Goal: Information Seeking & Learning: Learn about a topic

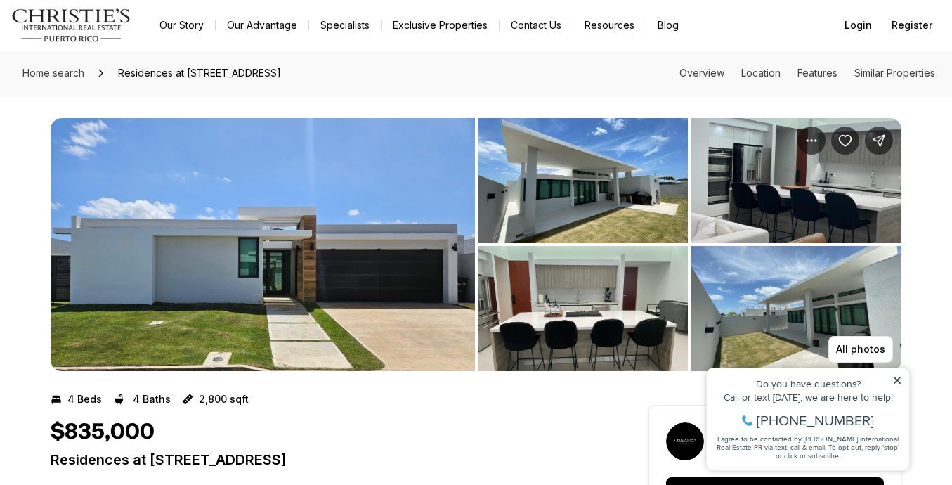
click at [897, 379] on icon at bounding box center [897, 380] width 7 height 7
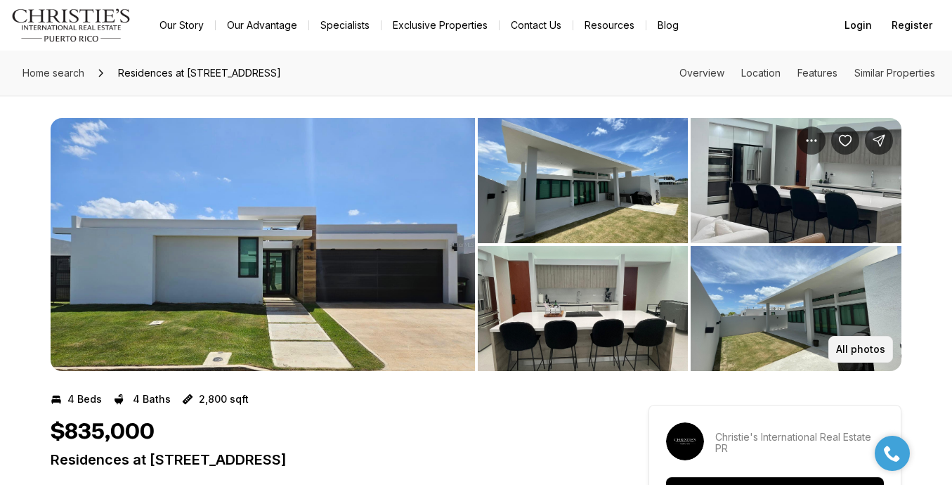
click at [857, 347] on p "All photos" at bounding box center [860, 349] width 49 height 11
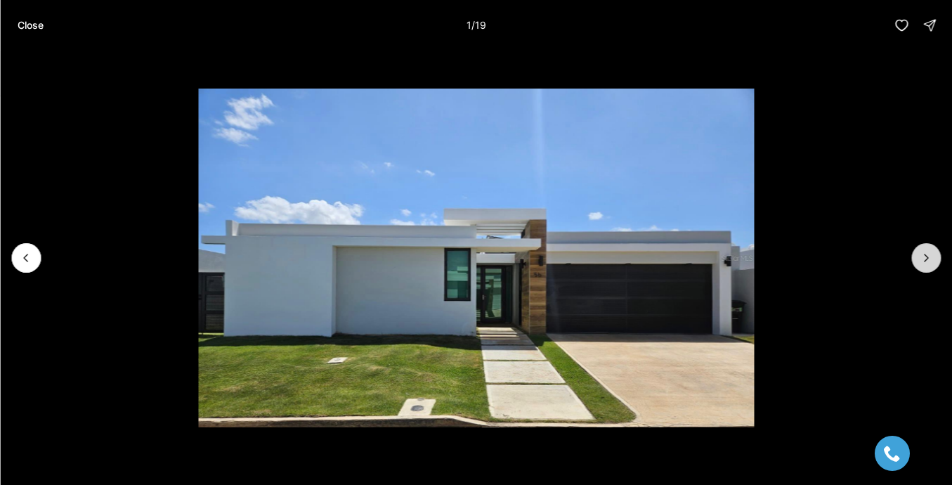
click at [923, 254] on icon "Next slide" at bounding box center [926, 258] width 14 height 14
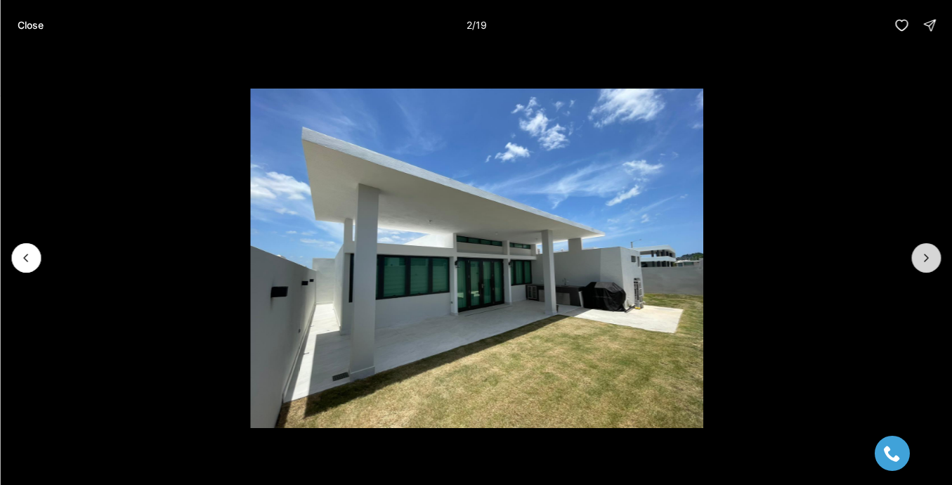
click at [923, 254] on icon "Next slide" at bounding box center [926, 258] width 14 height 14
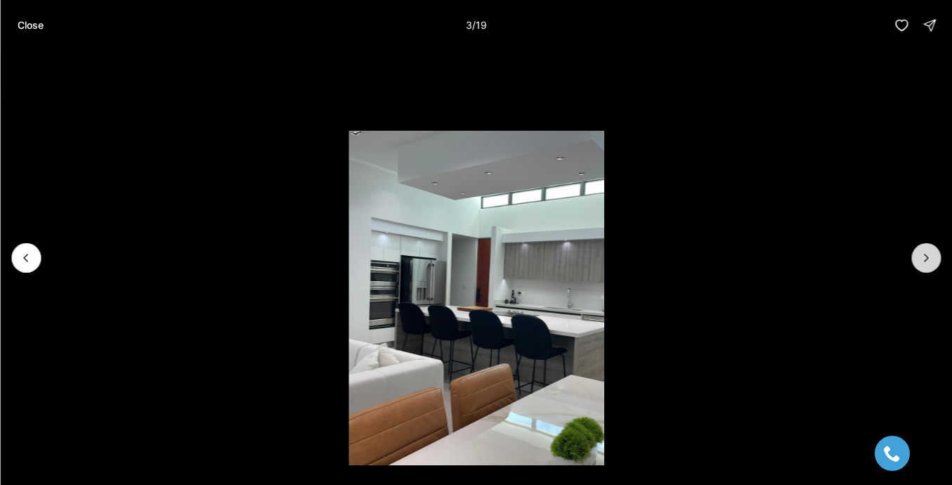
click at [923, 254] on icon "Next slide" at bounding box center [926, 258] width 14 height 14
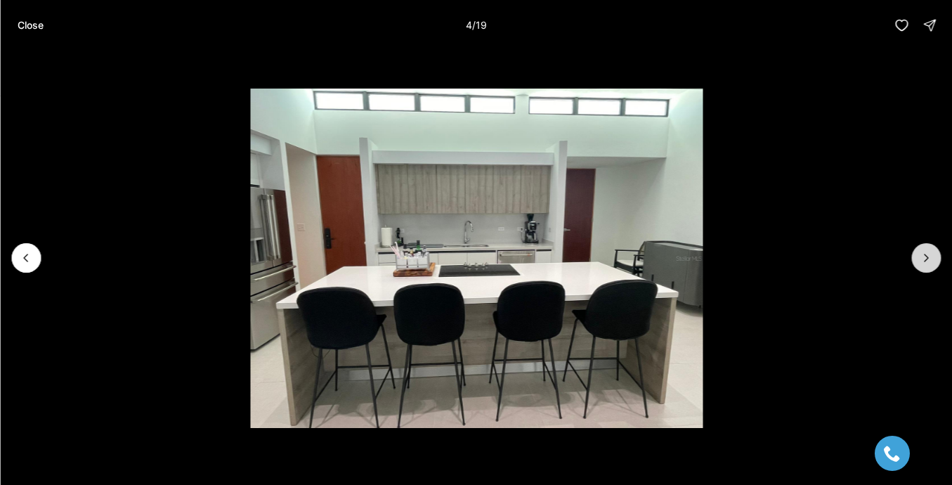
click at [923, 254] on icon "Next slide" at bounding box center [926, 258] width 14 height 14
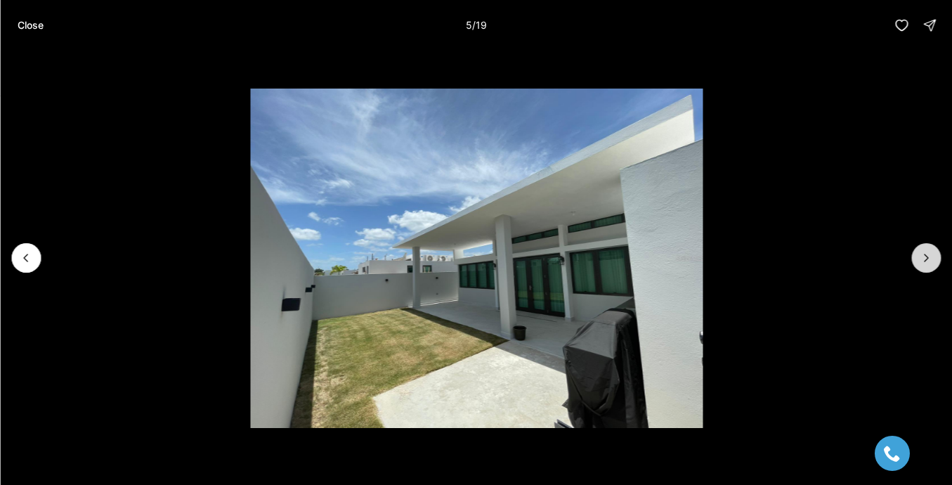
click at [923, 254] on icon "Next slide" at bounding box center [926, 258] width 14 height 14
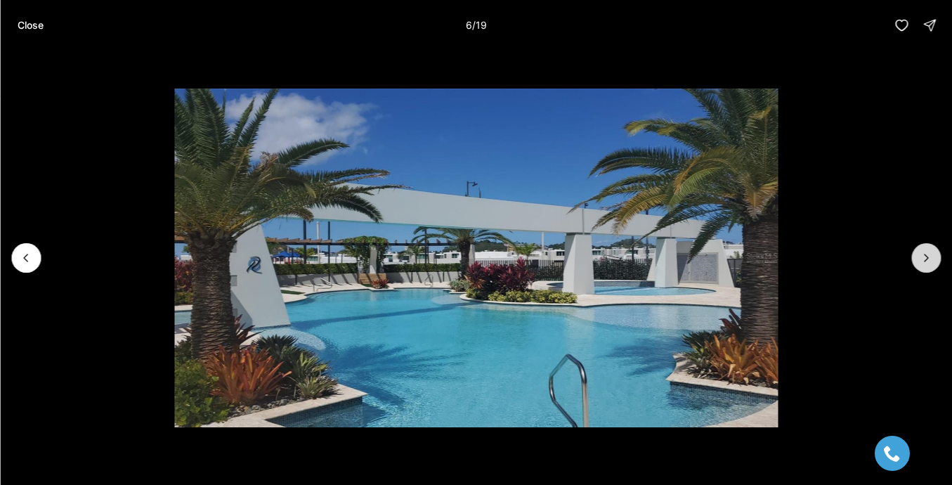
click at [923, 256] on icon "Next slide" at bounding box center [926, 258] width 14 height 14
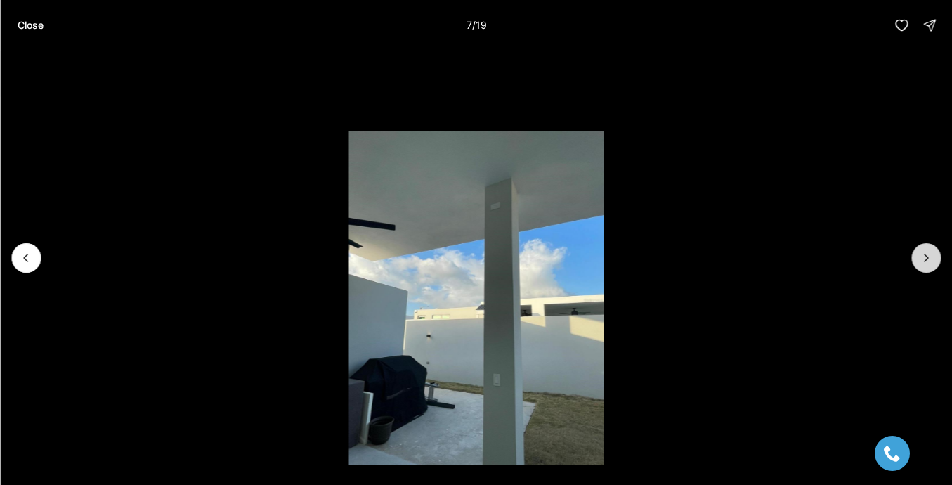
click at [923, 256] on icon "Next slide" at bounding box center [926, 258] width 14 height 14
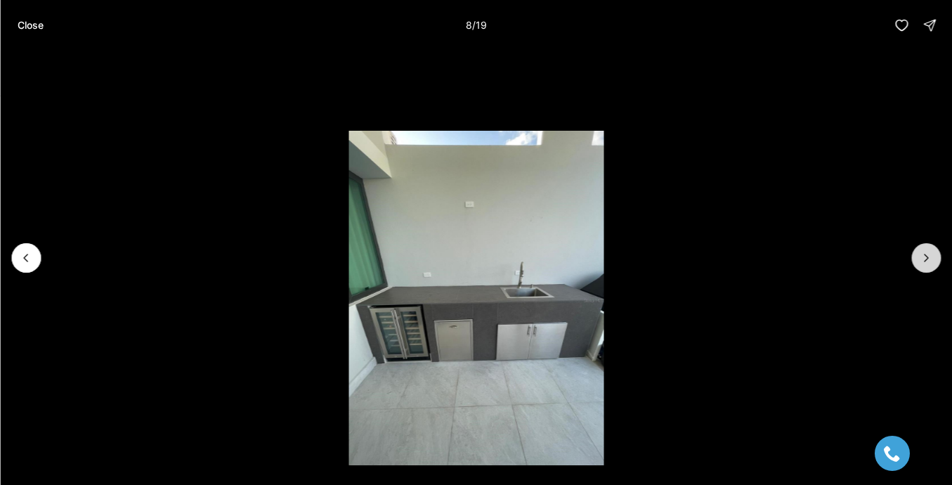
click at [923, 256] on icon "Next slide" at bounding box center [926, 258] width 14 height 14
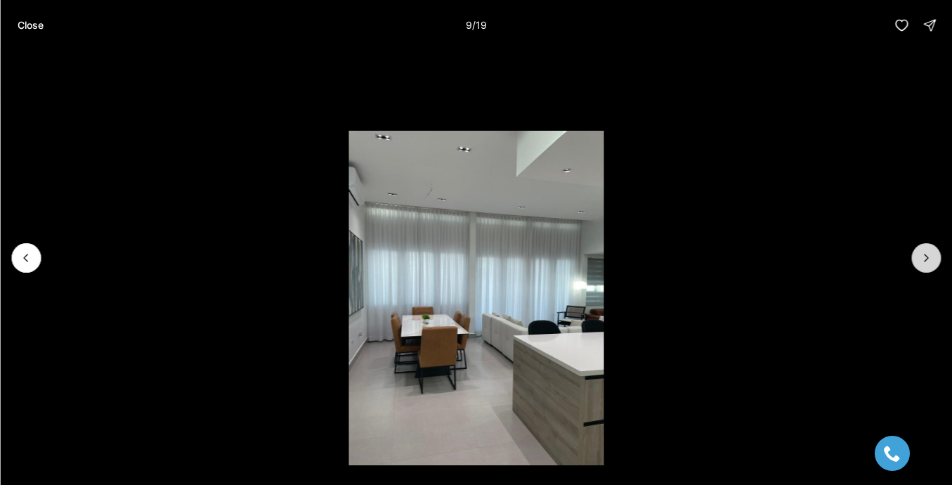
click at [923, 256] on icon "Next slide" at bounding box center [926, 258] width 14 height 14
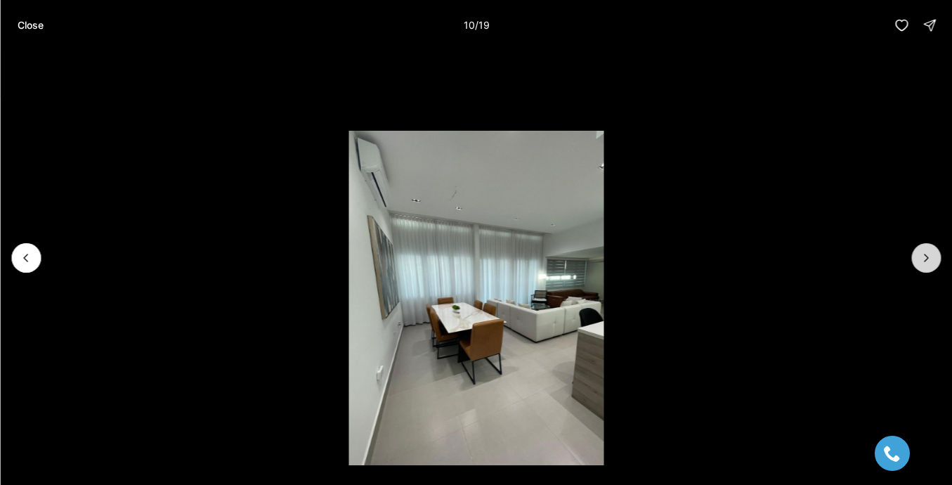
click at [923, 256] on icon "Next slide" at bounding box center [926, 258] width 14 height 14
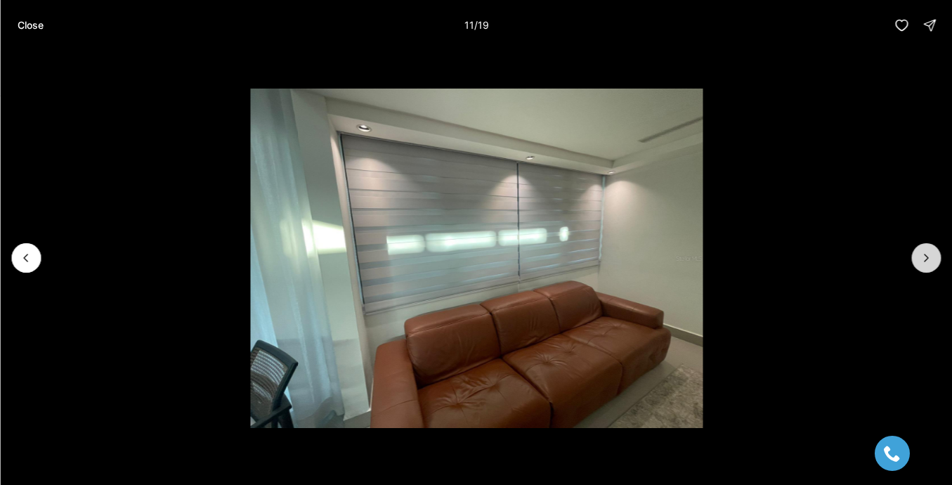
click at [923, 256] on icon "Next slide" at bounding box center [926, 258] width 14 height 14
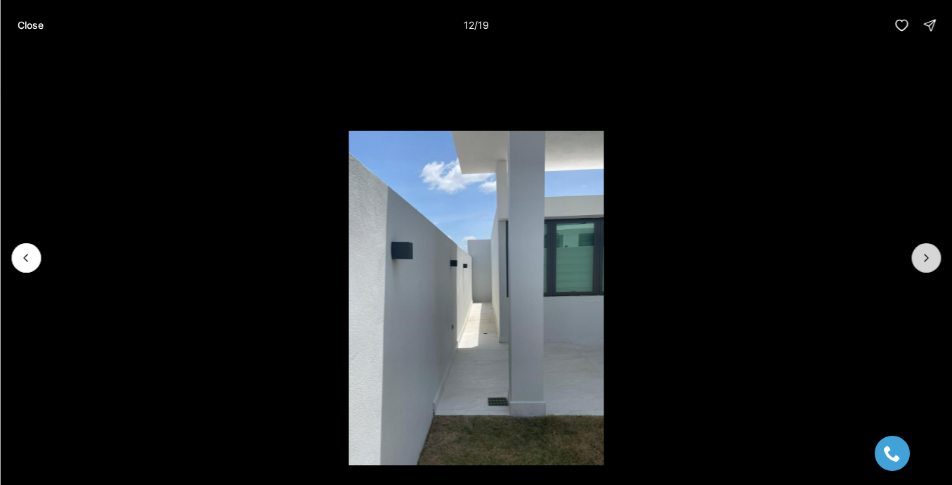
click at [923, 256] on icon "Next slide" at bounding box center [926, 258] width 14 height 14
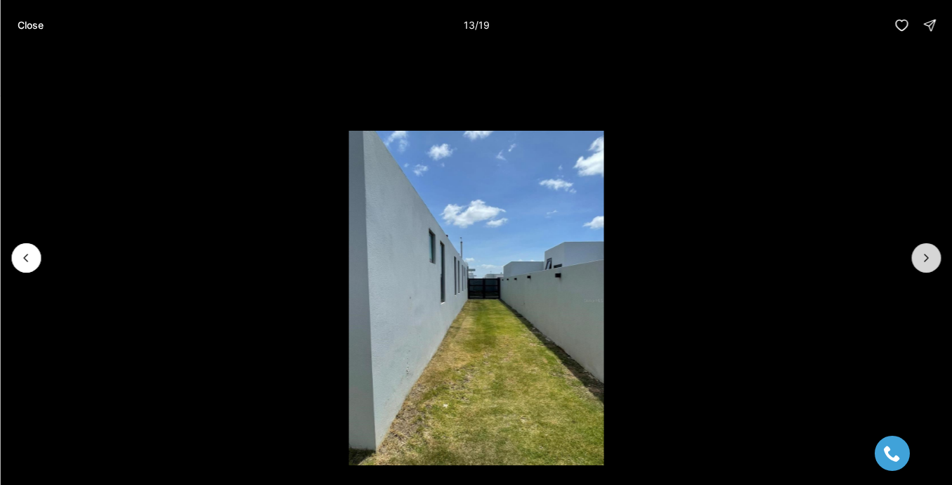
click at [923, 256] on icon "Next slide" at bounding box center [926, 258] width 14 height 14
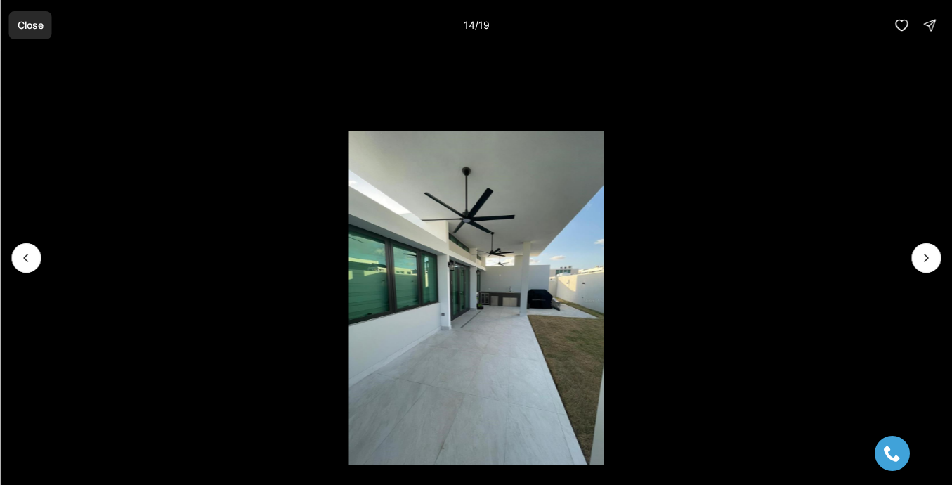
click at [27, 26] on p "Close" at bounding box center [30, 25] width 26 height 11
